Goal: Check status

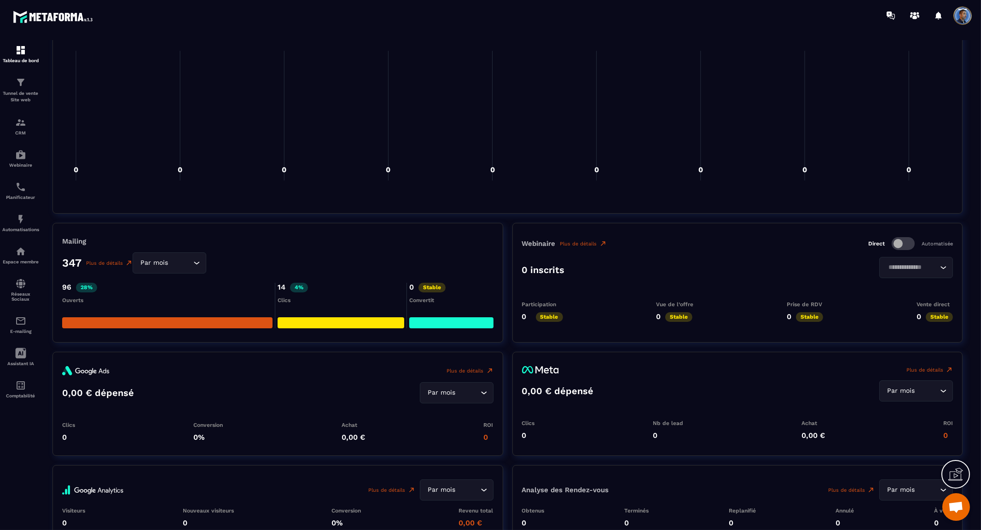
scroll to position [767, 0]
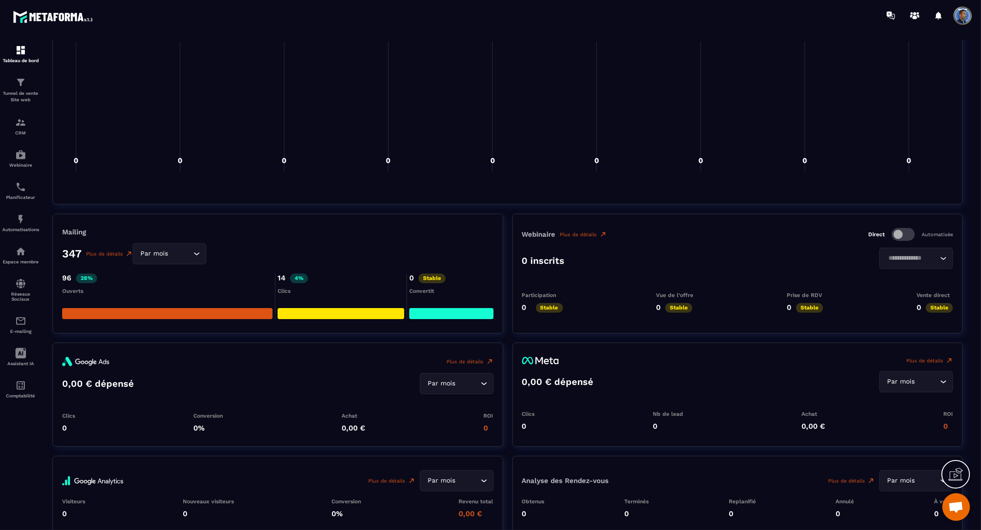
click at [283, 277] on p "14" at bounding box center [281, 278] width 8 height 10
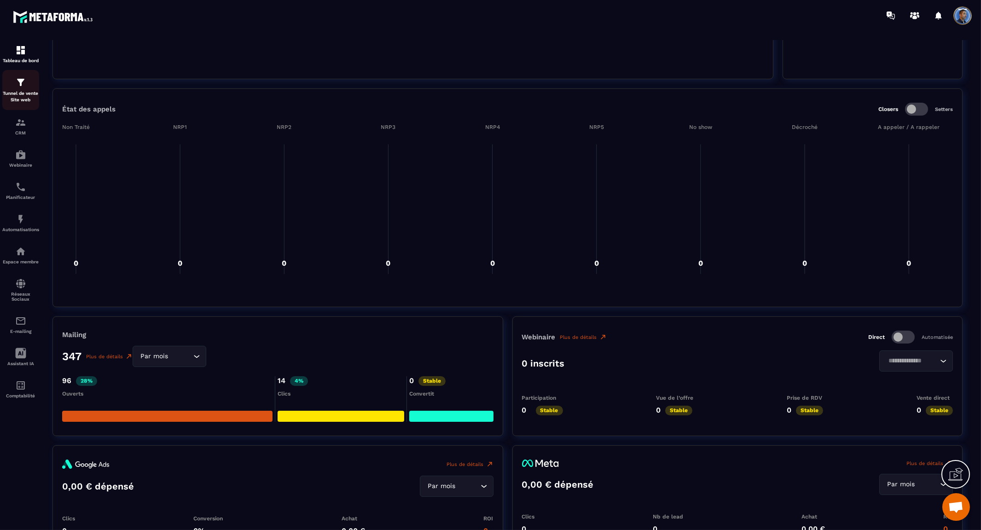
scroll to position [511, 0]
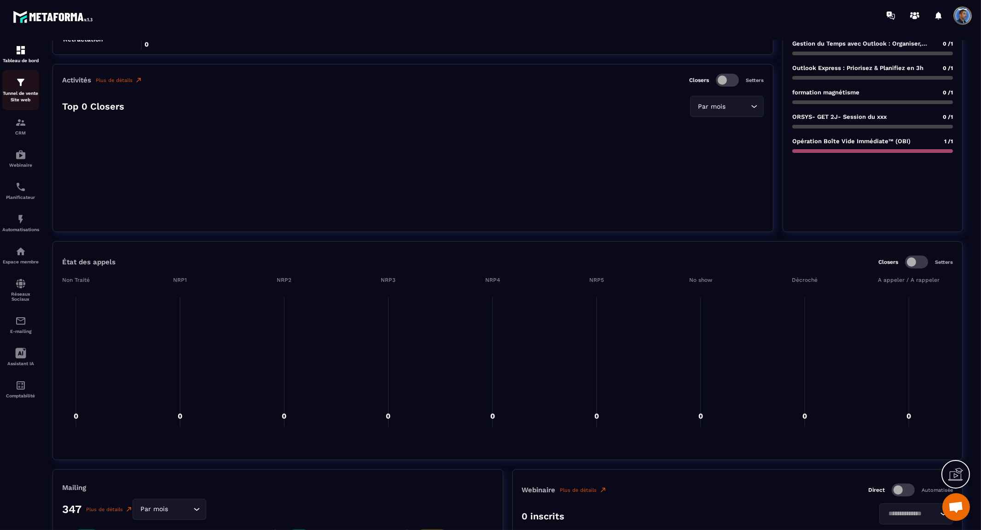
click at [12, 84] on div "Tunnel de vente Site web" at bounding box center [20, 90] width 37 height 26
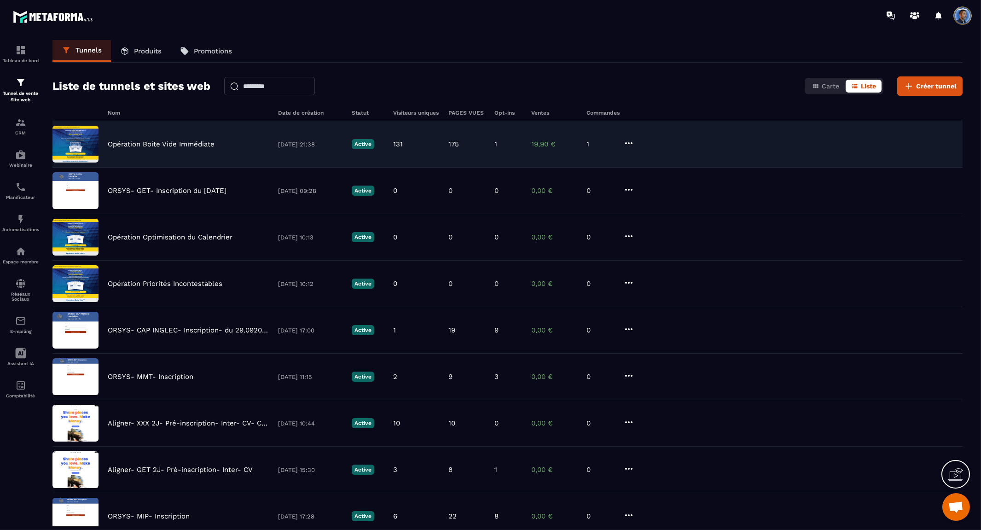
click at [214, 144] on p "Opération Boite Vide Immédiate" at bounding box center [161, 144] width 107 height 8
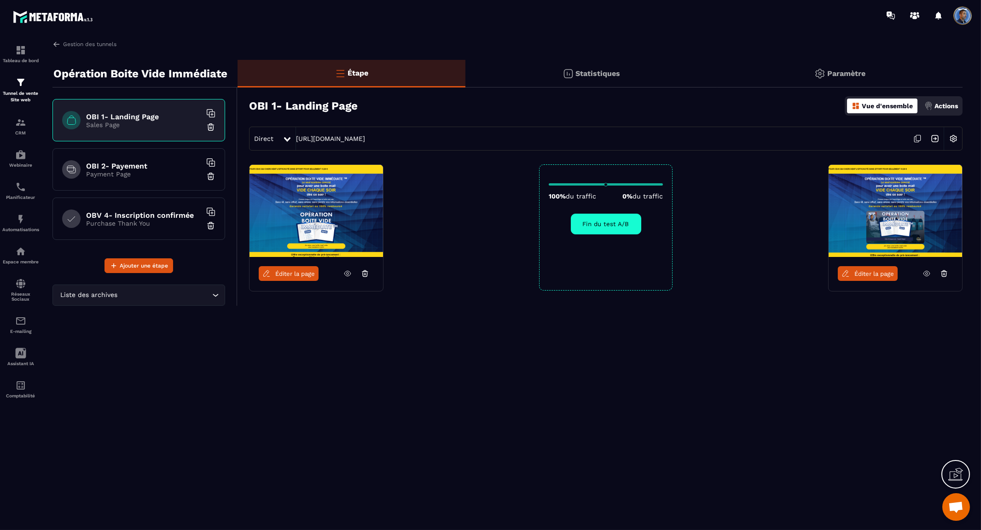
click at [592, 79] on div "Statistiques" at bounding box center [591, 74] width 252 height 28
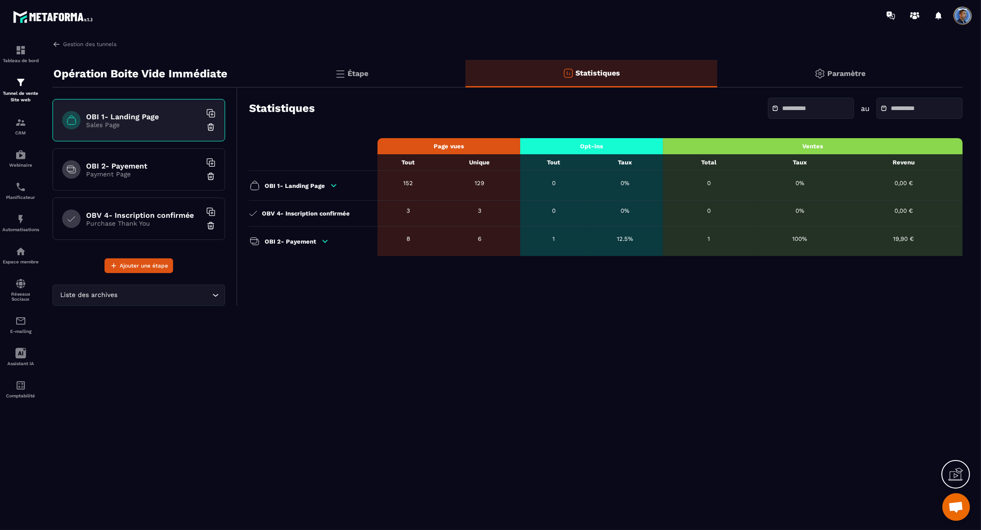
click at [330, 190] on div "OBI 1- Landing Page" at bounding box center [311, 185] width 124 height 11
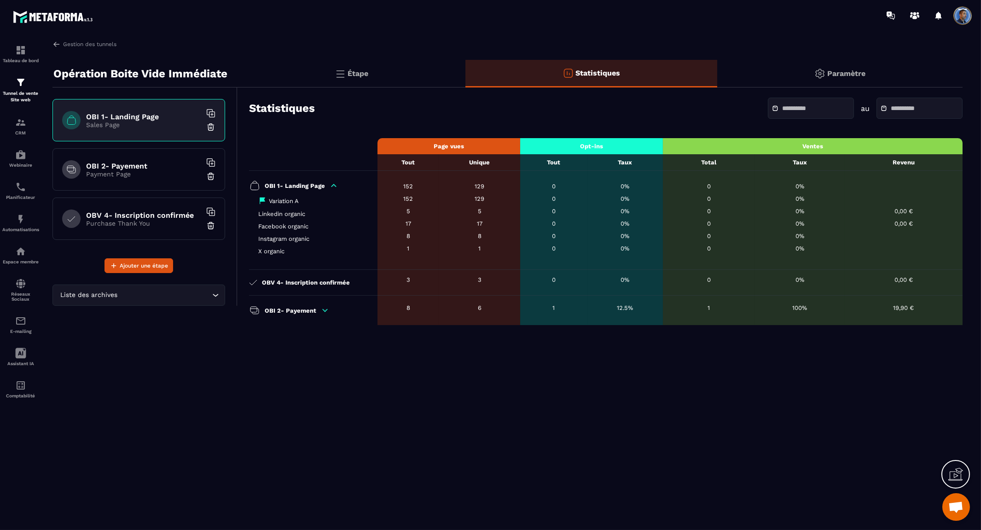
click at [251, 282] on icon at bounding box center [253, 282] width 8 height 6
click at [253, 283] on icon at bounding box center [253, 282] width 8 height 6
click at [325, 312] on icon at bounding box center [325, 310] width 8 height 8
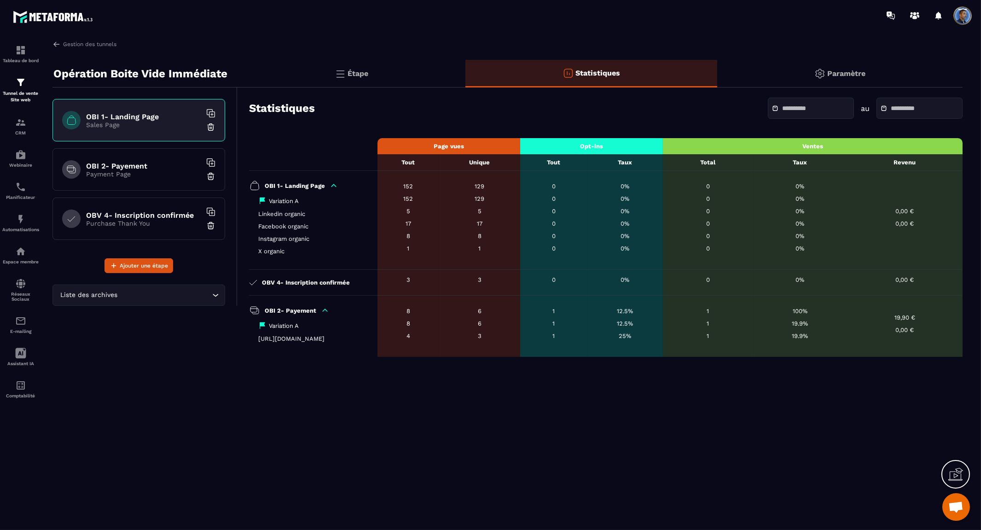
click at [815, 403] on div "Gestion des tunnels Opération Boite Vide Immédiate OBI 1- Landing Page Sales Pa…" at bounding box center [507, 283] width 928 height 486
click at [916, 385] on div "Gestion des tunnels Opération Boite Vide Immédiate OBI 1- Landing Page Sales Pa…" at bounding box center [507, 283] width 928 height 486
